Goal: Information Seeking & Learning: Understand process/instructions

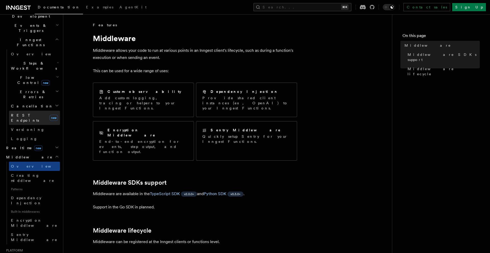
scroll to position [228, 0]
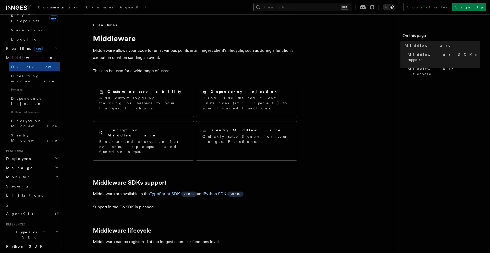
click at [22, 230] on span "TypeScript SDK" at bounding box center [29, 235] width 51 height 10
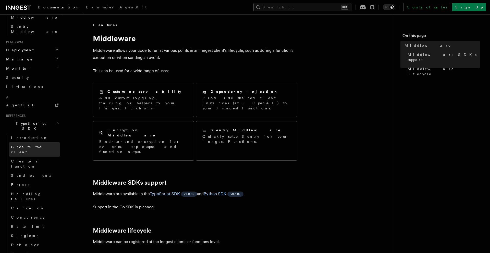
scroll to position [420, 0]
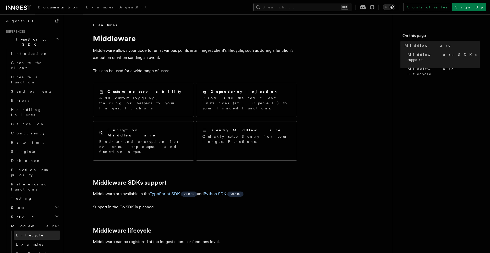
click at [33, 231] on link "Lifecycle" at bounding box center [37, 235] width 46 height 9
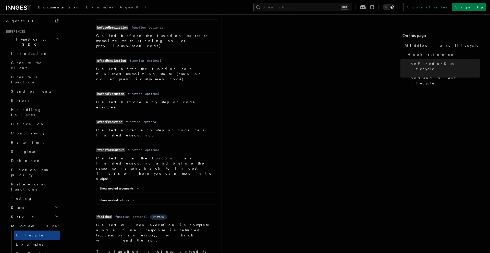
scroll to position [337, 0]
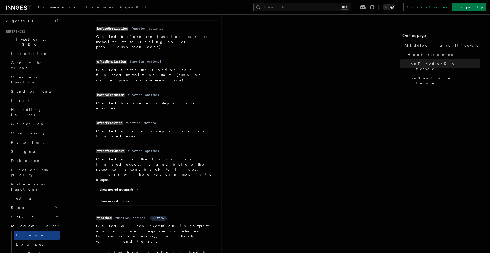
click at [125, 185] on div "Show nested arguments Name result Type object Required required Description An …" at bounding box center [157, 189] width 122 height 9
click at [124, 188] on button "Show nested arguments" at bounding box center [119, 190] width 41 height 4
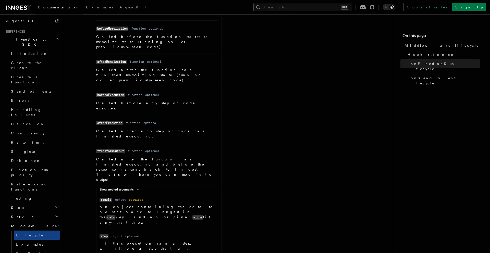
scroll to position [351, 0]
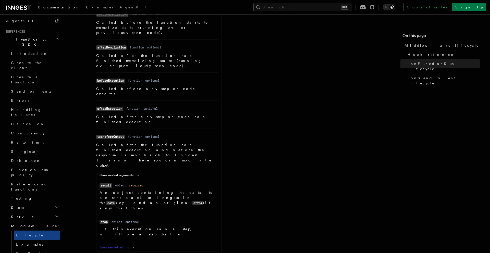
click at [117, 245] on button "Show nested returns" at bounding box center [117, 247] width 37 height 4
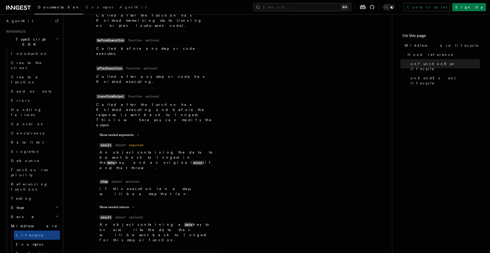
scroll to position [393, 0]
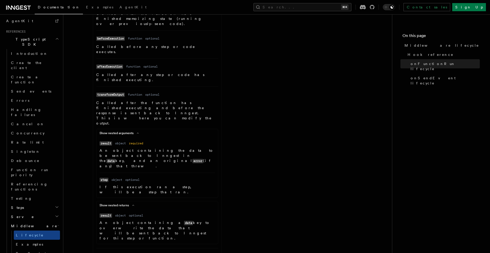
click at [89, 156] on article "References TypeScript SDK Middleware Middleware lifecycle v2.0.0+ Hook referenc…" at bounding box center [227, 123] width 312 height 986
click at [127, 108] on dd "Called after the function has finished executing and before the response is sen…" at bounding box center [157, 172] width 122 height 144
click at [124, 129] on div "Show nested arguments Name result Type object Required required Description An …" at bounding box center [157, 163] width 122 height 69
click at [120, 184] on p "If this execution ran a step, will be a step that ran." at bounding box center [156, 189] width 115 height 10
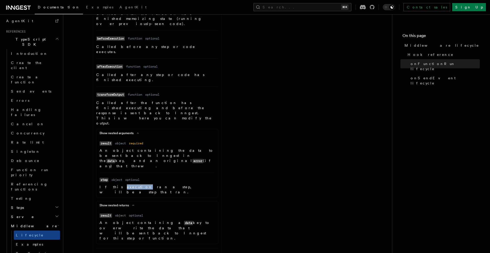
click at [120, 184] on p "If this execution ran a step, will be a step that ran." at bounding box center [156, 189] width 115 height 10
click at [214, 91] on dl "Name transformOutput Type function Required optional Description Called after t…" at bounding box center [157, 167] width 122 height 153
